Goal: Find specific page/section: Find specific page/section

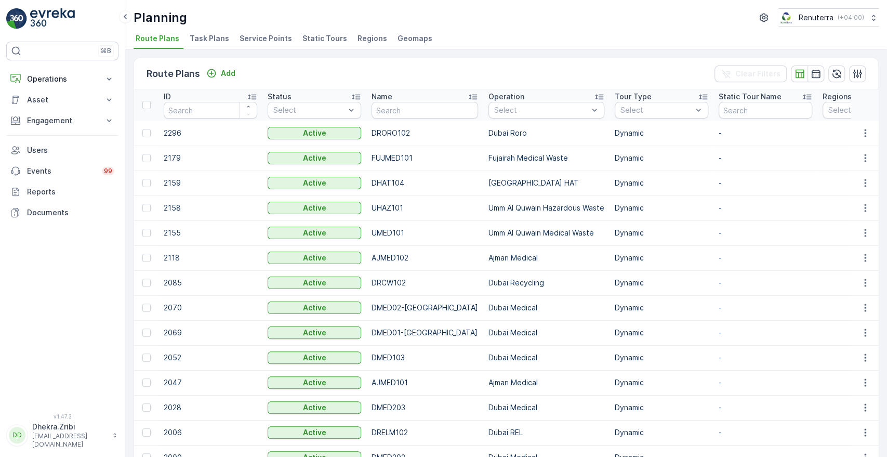
click at [265, 36] on span "Service Points" at bounding box center [266, 38] width 52 height 10
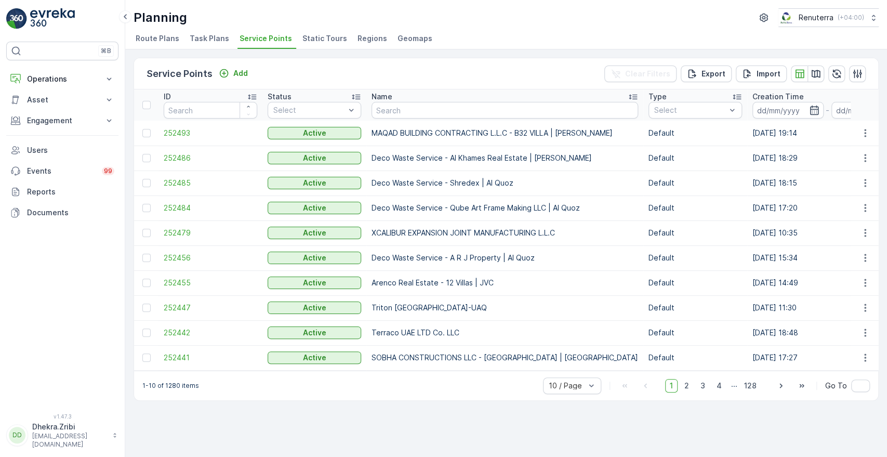
click at [265, 36] on span "Service Points" at bounding box center [266, 38] width 52 height 10
click at [456, 199] on td "Deco Waste Service - Qube Art Frame Making LLC | Al Quoz" at bounding box center [504, 207] width 277 height 25
click at [411, 68] on div "Service Points Add Clear Filters Export Import" at bounding box center [506, 73] width 744 height 31
click at [562, 37] on ul "Route Plans Task Plans Service Points Static Tours Regions Geomaps" at bounding box center [502, 40] width 737 height 18
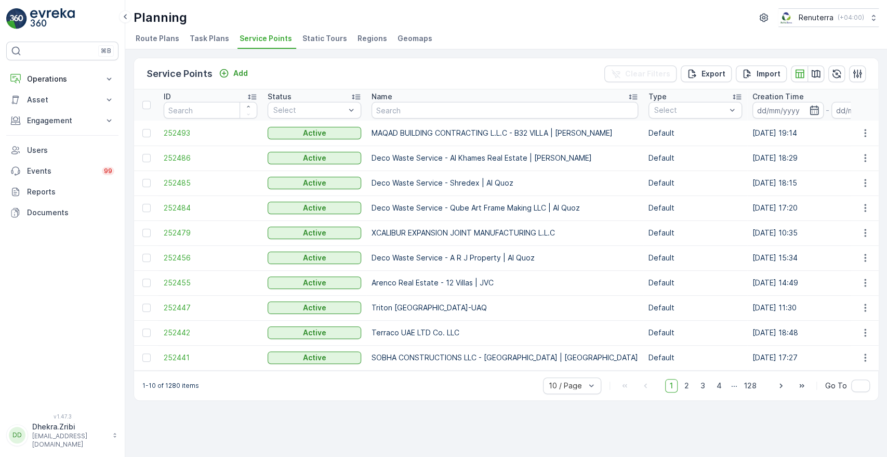
click at [639, 425] on div "Service Points Add Clear Filters Export Import ID Status Select Name Type Selec…" at bounding box center [506, 252] width 762 height 407
click at [626, 448] on div "Service Points Add Clear Filters Export Import ID Status Select Name Type Selec…" at bounding box center [506, 252] width 762 height 407
click at [228, 139] on td "252493" at bounding box center [211, 133] width 104 height 25
click at [621, 428] on div "Service Points Add Clear Filters Export Import ID Status Select Name Type Selec…" at bounding box center [506, 252] width 762 height 407
click at [623, 415] on div "Service Points Add Clear Filters Export Import ID Status Select Name Type Selec…" at bounding box center [506, 252] width 762 height 407
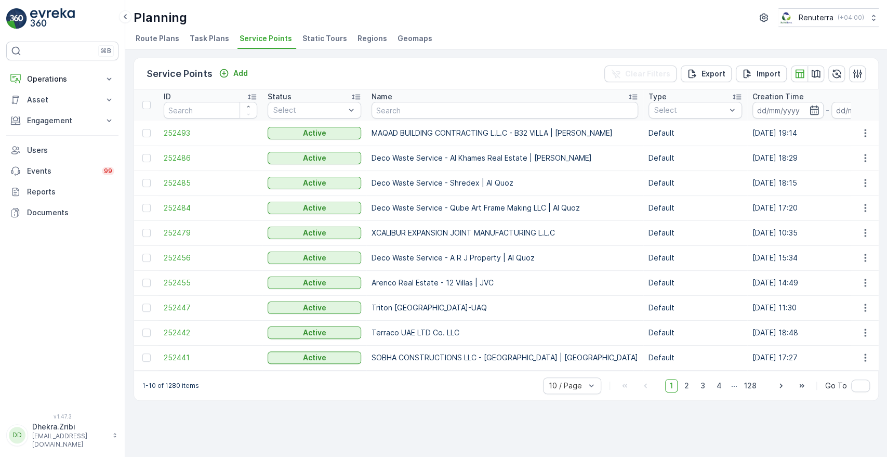
click at [549, 405] on div "Service Points Add Clear Filters Export Import ID Status Select Name Type Selec…" at bounding box center [506, 252] width 762 height 407
click at [481, 247] on td "Deco Waste Service - A R J Property | Al Quoz" at bounding box center [504, 257] width 277 height 25
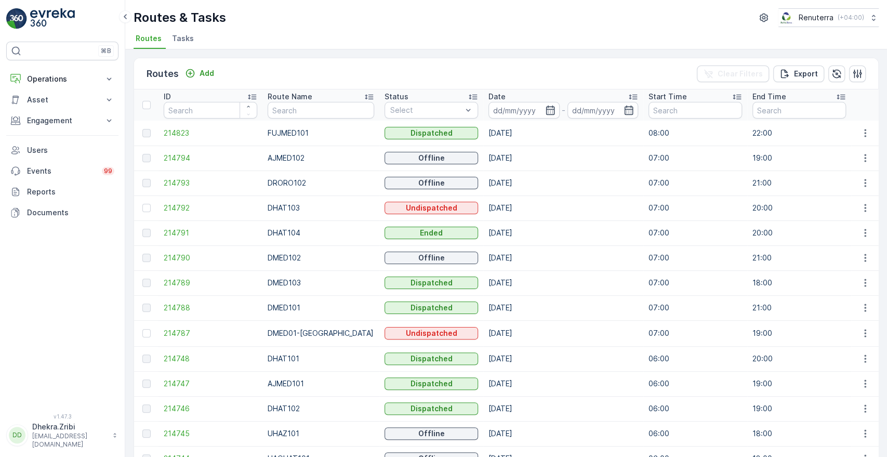
click at [657, 302] on td "07:00" at bounding box center [695, 307] width 104 height 25
